Goal: Transaction & Acquisition: Book appointment/travel/reservation

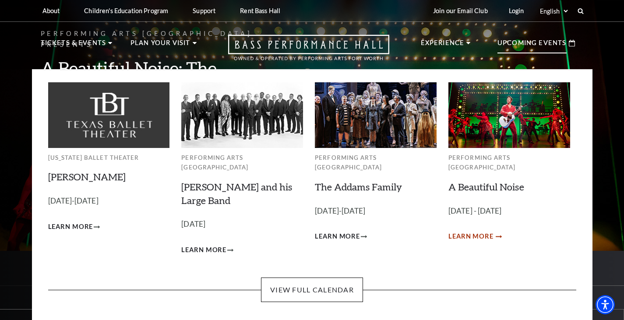
click at [464, 231] on span "Learn More" at bounding box center [470, 236] width 45 height 11
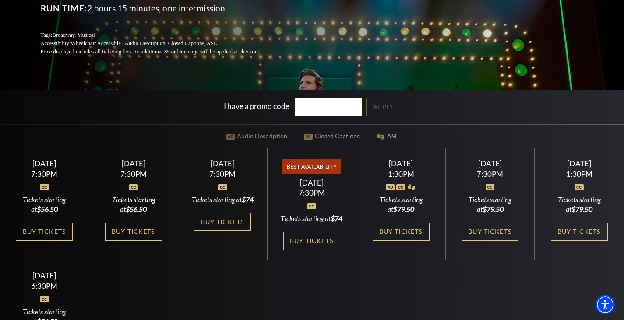
scroll to position [219, 0]
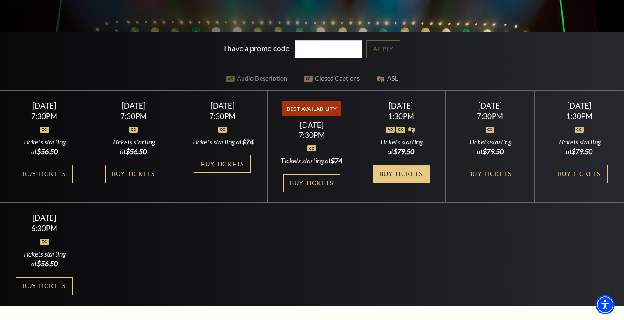
click at [411, 181] on link "Buy Tickets" at bounding box center [400, 174] width 57 height 18
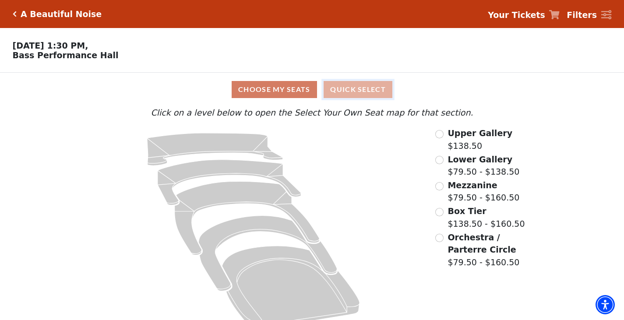
click at [357, 88] on button "Quick Select" at bounding box center [357, 89] width 69 height 17
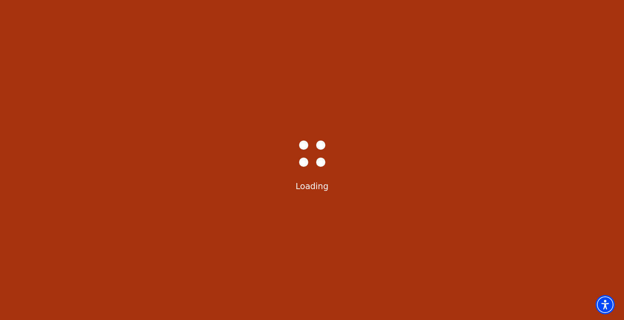
select select "6224"
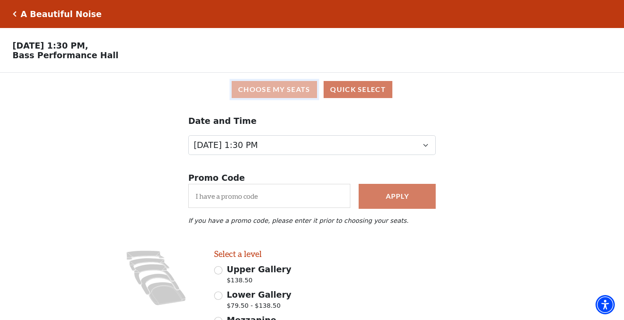
click at [285, 91] on button "Choose My Seats" at bounding box center [274, 89] width 85 height 17
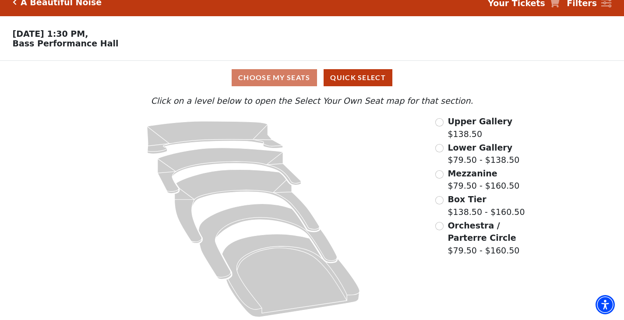
scroll to position [18, 0]
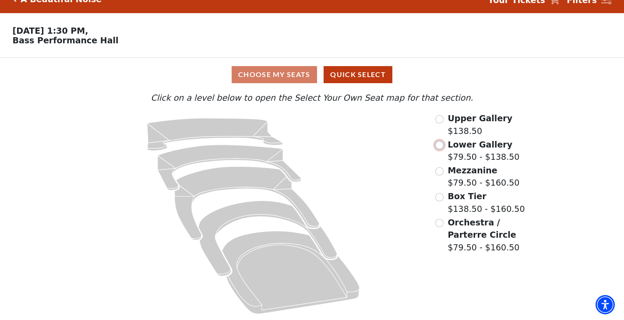
click at [442, 143] on input "Lower Gallery$79.50 - $138.50\a" at bounding box center [439, 145] width 8 height 8
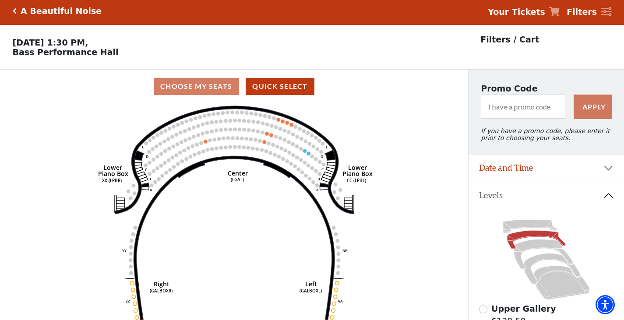
scroll to position [0, 0]
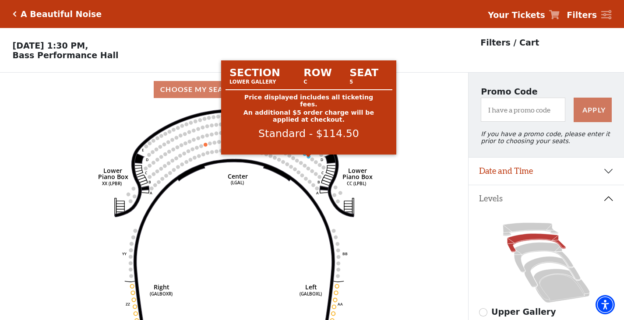
click at [309, 158] on circle at bounding box center [309, 157] width 4 height 4
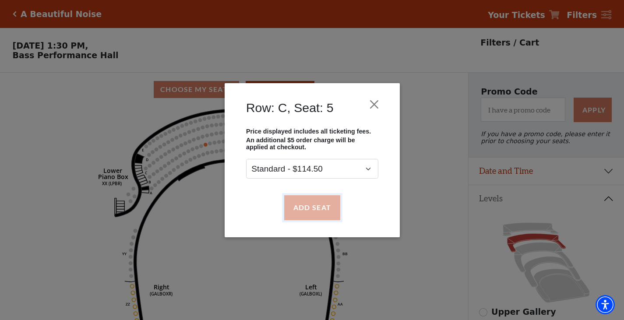
click at [309, 204] on button "Add Seat" at bounding box center [312, 207] width 56 height 25
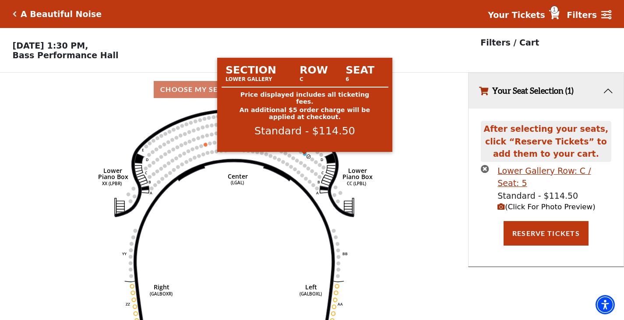
click at [305, 155] on circle at bounding box center [305, 154] width 4 height 4
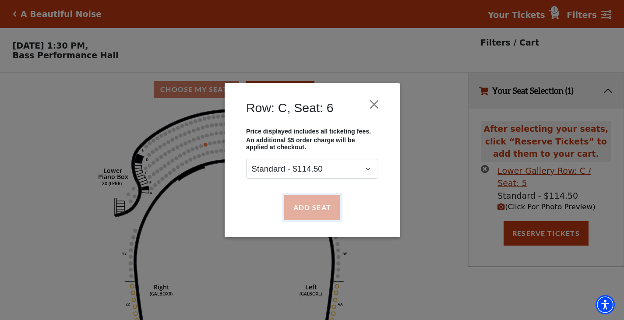
click at [315, 205] on button "Add Seat" at bounding box center [312, 207] width 56 height 25
